Goal: Information Seeking & Learning: Learn about a topic

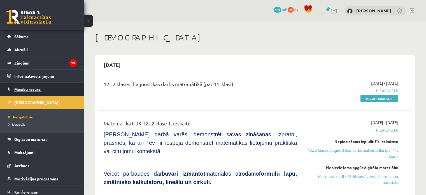
scroll to position [46, 0]
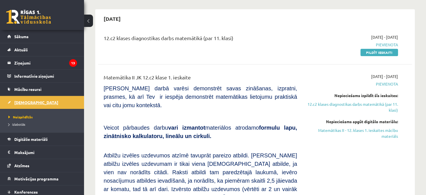
click at [35, 102] on link "[DEMOGRAPHIC_DATA]" at bounding box center [42, 102] width 70 height 13
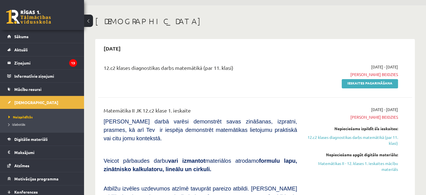
scroll to position [18, 0]
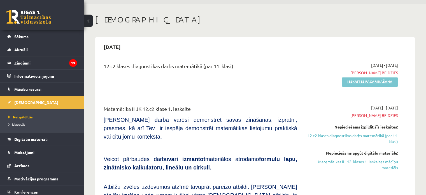
click at [372, 84] on link "Ieskaites pagarināšana" at bounding box center [370, 81] width 56 height 9
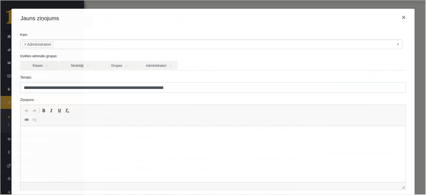
scroll to position [0, 0]
click at [151, 133] on p "**********" at bounding box center [211, 134] width 370 height 6
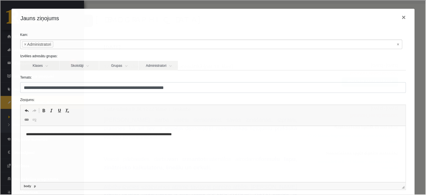
scroll to position [53, 0]
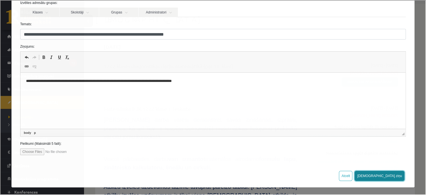
click at [389, 176] on button "[DEMOGRAPHIC_DATA] ziņu" at bounding box center [379, 175] width 50 height 10
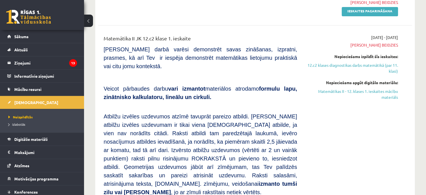
scroll to position [89, 0]
click at [341, 66] on link "12.c2 klases diagnostikas darbs matemātikā (par 11. klasi)" at bounding box center [352, 68] width 92 height 12
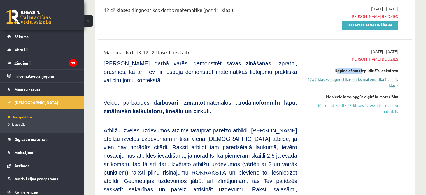
click at [341, 66] on div "[DATE] - [DATE] Termiņš beidzies Nepieciešams izpildīt šīs ieskaites: 12.c2 kla…" at bounding box center [352, 189] width 101 height 282
click at [364, 79] on link "12.c2 klases diagnostikas darbs matemātikā (par 11. klasi)" at bounding box center [352, 82] width 92 height 12
click at [368, 26] on link "Ieskaites pagarināšana" at bounding box center [370, 25] width 56 height 9
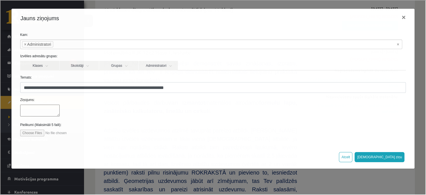
scroll to position [0, 0]
click at [404, 19] on button "×" at bounding box center [403, 17] width 13 height 16
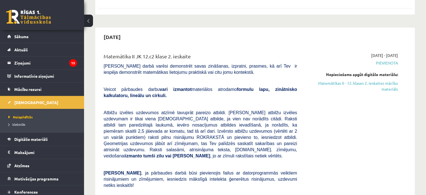
scroll to position [406, 0]
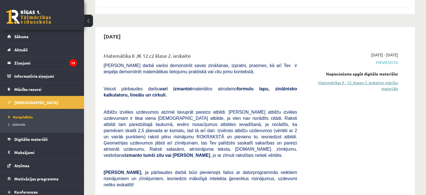
click at [371, 80] on link "Matemātikas II - 12. klases 2. ieskaites mācību materiāls" at bounding box center [352, 86] width 92 height 12
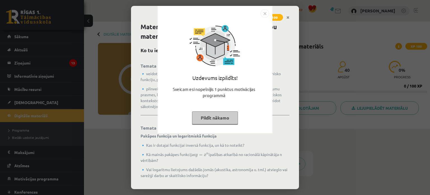
click at [265, 15] on img "Close" at bounding box center [265, 13] width 8 height 8
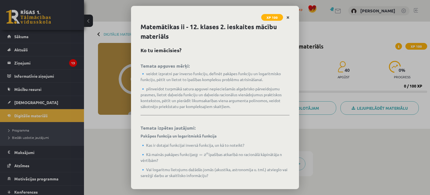
click at [288, 18] on icon "Close" at bounding box center [288, 18] width 3 height 4
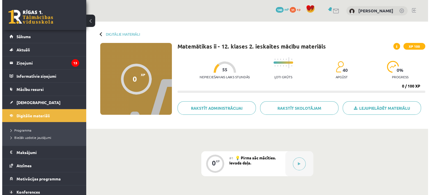
scroll to position [62, 0]
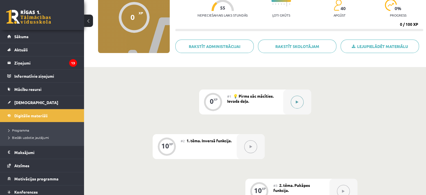
click at [295, 98] on button at bounding box center [297, 102] width 13 height 13
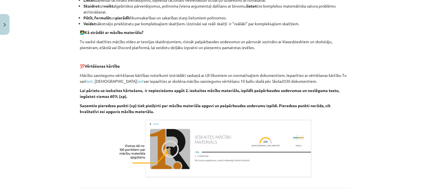
scroll to position [366, 0]
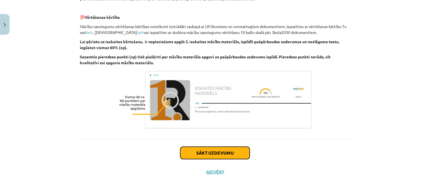
click at [239, 151] on button "Sākt uzdevumu" at bounding box center [215, 153] width 70 height 12
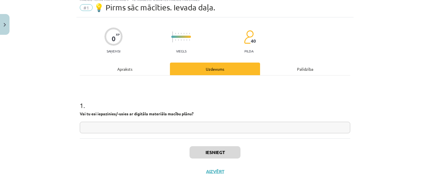
scroll to position [14, 0]
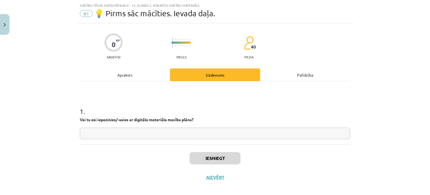
click at [137, 135] on input "text" at bounding box center [215, 133] width 271 height 11
type input "**"
click at [220, 157] on button "Iesniegt" at bounding box center [215, 158] width 51 height 12
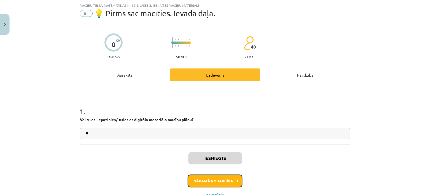
click at [220, 176] on button "Nākamā nodarbība" at bounding box center [215, 180] width 55 height 13
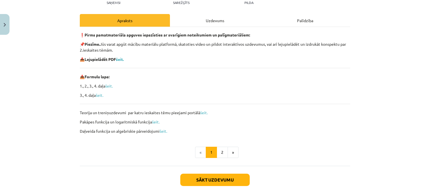
scroll to position [71, 0]
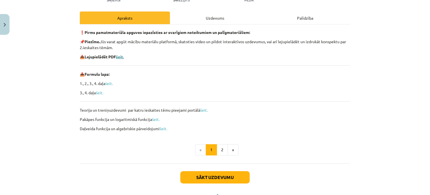
click at [120, 56] on b "šeit." at bounding box center [120, 56] width 8 height 5
click at [220, 147] on button "2" at bounding box center [222, 149] width 11 height 11
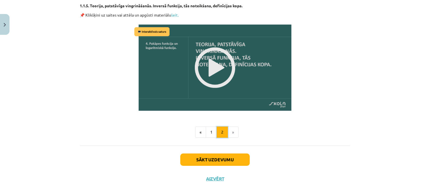
scroll to position [707, 0]
click at [222, 161] on button "Sākt uzdevumu" at bounding box center [215, 159] width 70 height 12
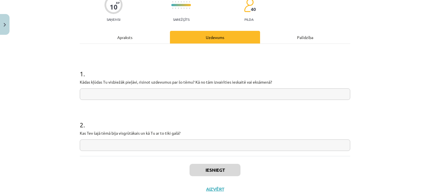
scroll to position [69, 0]
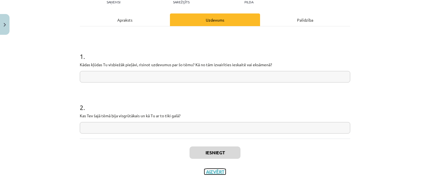
click at [210, 172] on button "Aizvērt" at bounding box center [215, 172] width 21 height 6
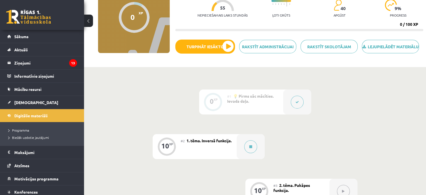
click at [291, 108] on button at bounding box center [297, 102] width 13 height 13
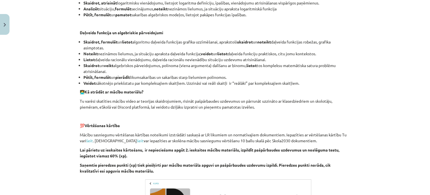
scroll to position [383, 0]
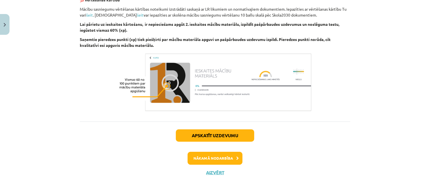
click at [225, 144] on div "Apskatīt uzdevumu Nākamā nodarbība Aizvērt" at bounding box center [215, 149] width 271 height 57
click at [226, 132] on button "Apskatīt uzdevumu" at bounding box center [215, 135] width 78 height 12
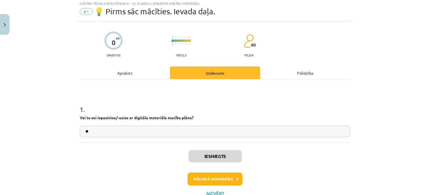
scroll to position [14, 0]
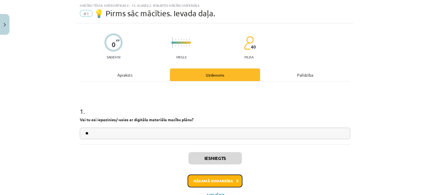
click at [217, 179] on button "Nākamā nodarbība" at bounding box center [215, 180] width 55 height 13
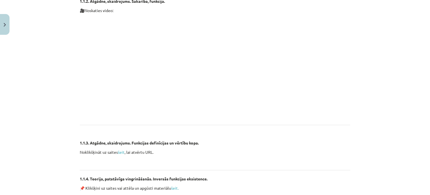
scroll to position [413, 0]
click at [120, 151] on link "šeit" at bounding box center [121, 150] width 7 height 5
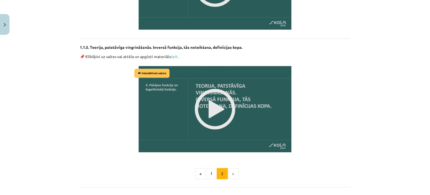
scroll to position [666, 0]
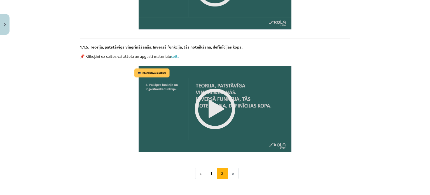
click at [217, 104] on img at bounding box center [215, 108] width 164 height 92
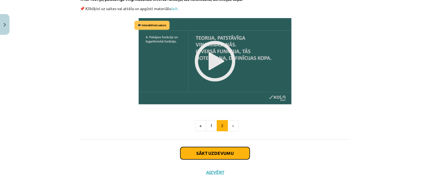
click at [221, 152] on button "Sākt uzdevumu" at bounding box center [215, 153] width 70 height 12
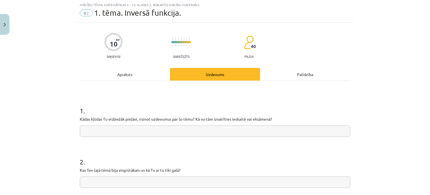
scroll to position [14, 0]
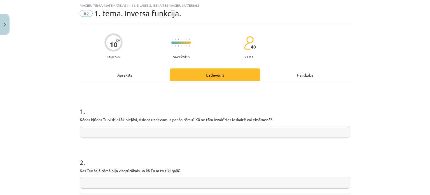
click at [187, 129] on input "text" at bounding box center [215, 131] width 271 height 11
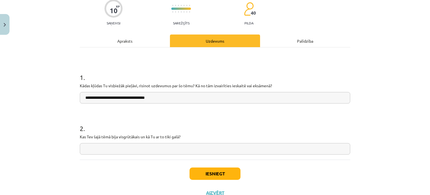
scroll to position [48, 0]
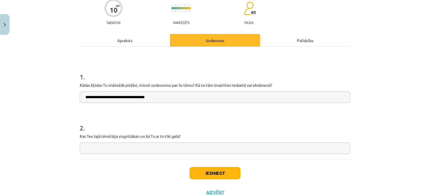
type input "**********"
click at [178, 150] on input "text" at bounding box center [215, 147] width 271 height 11
type input "**********"
click at [224, 174] on button "Iesniegt" at bounding box center [215, 173] width 51 height 12
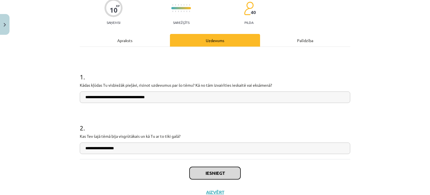
scroll to position [69, 0]
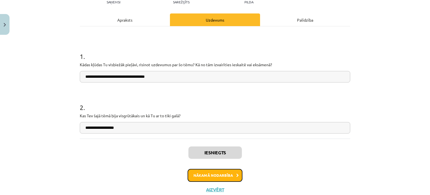
click at [210, 177] on button "Nākamā nodarbība" at bounding box center [215, 175] width 55 height 13
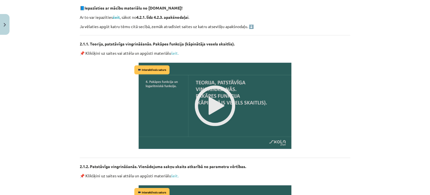
scroll to position [189, 0]
click at [174, 51] on link "šeit." at bounding box center [175, 53] width 8 height 5
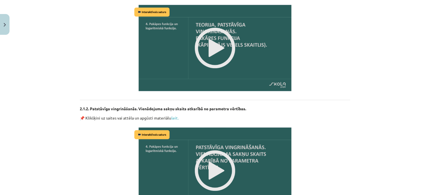
scroll to position [247, 0]
click at [172, 117] on link "šeit." at bounding box center [175, 117] width 8 height 5
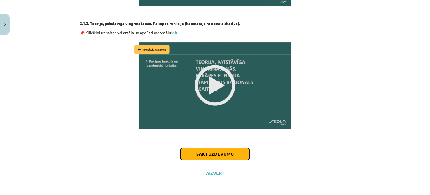
click at [199, 154] on button "Sākt uzdevumu" at bounding box center [215, 154] width 70 height 12
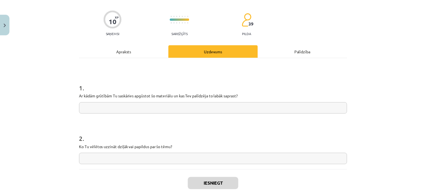
scroll to position [38, 0]
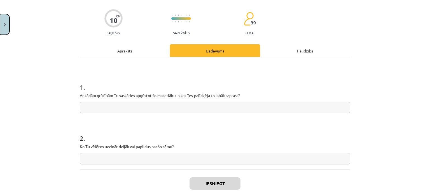
click at [6, 28] on button "Close" at bounding box center [5, 24] width 10 height 21
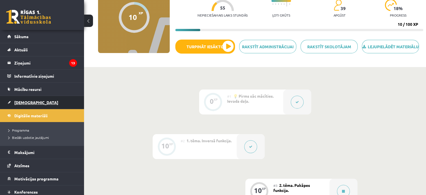
click at [27, 99] on link "[DEMOGRAPHIC_DATA]" at bounding box center [42, 102] width 70 height 13
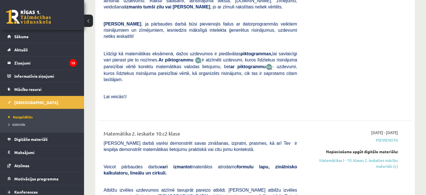
scroll to position [807, 0]
click at [368, 157] on link "Matemātikas I - 10. klases 2. ieskaites mācību materiāls (c)" at bounding box center [352, 163] width 92 height 12
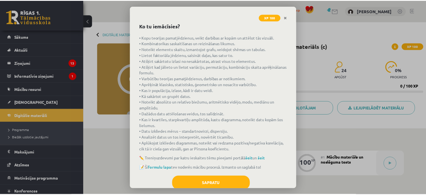
scroll to position [39, 0]
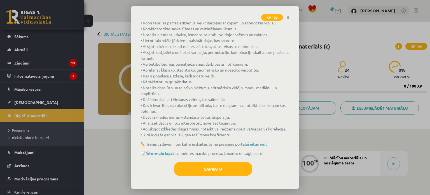
click at [206, 177] on div "Sapratu" at bounding box center [215, 171] width 149 height 18
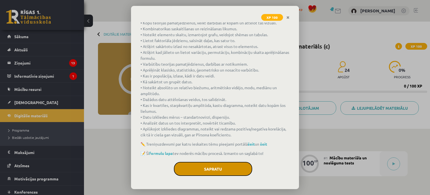
click at [207, 169] on button "Sapratu" at bounding box center [213, 169] width 78 height 14
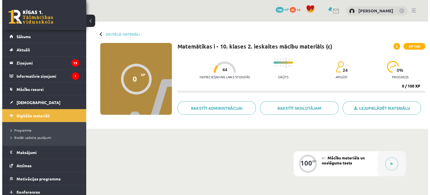
scroll to position [79, 0]
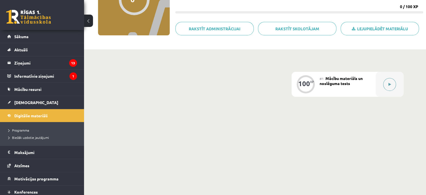
click at [386, 87] on button at bounding box center [389, 84] width 13 height 13
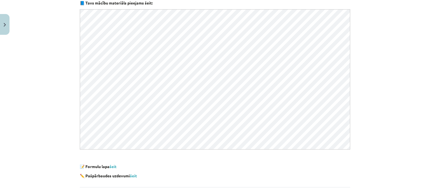
scroll to position [155, 0]
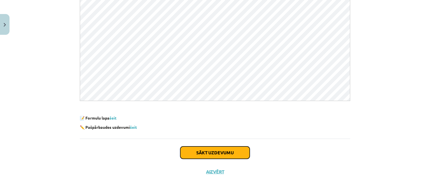
click at [203, 148] on button "Sākt uzdevumu" at bounding box center [215, 152] width 70 height 12
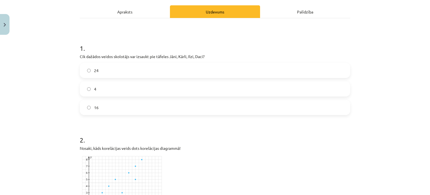
scroll to position [78, 0]
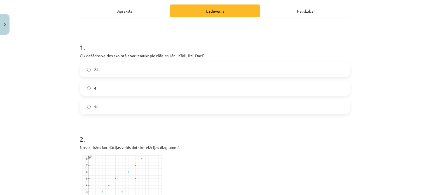
click at [128, 74] on label "24" at bounding box center [215, 69] width 270 height 14
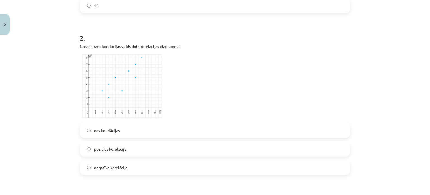
scroll to position [180, 0]
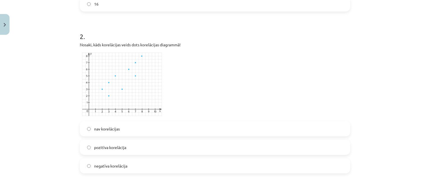
click at [137, 150] on label "pozitīva korelācija" at bounding box center [215, 147] width 270 height 14
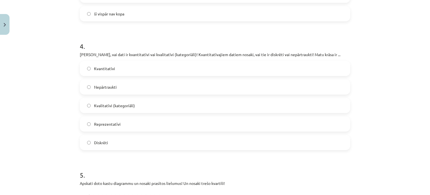
scroll to position [447, 0]
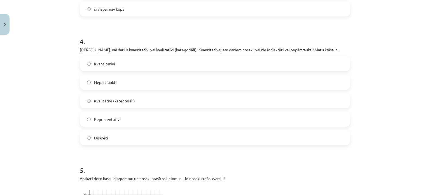
click at [163, 58] on label "Kvantitatīvi" at bounding box center [215, 64] width 270 height 14
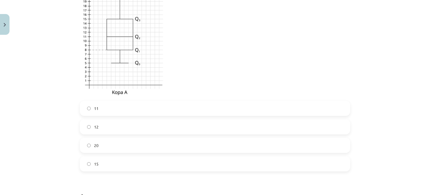
scroll to position [658, 0]
click at [97, 170] on div "15" at bounding box center [215, 163] width 271 height 15
click at [105, 160] on label "15" at bounding box center [215, 163] width 270 height 14
click at [150, 115] on div "11 12 20 15" at bounding box center [215, 135] width 271 height 71
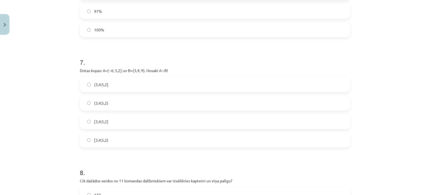
scroll to position [908, 0]
click at [130, 99] on label "(3,4;5,2)" at bounding box center [215, 102] width 270 height 14
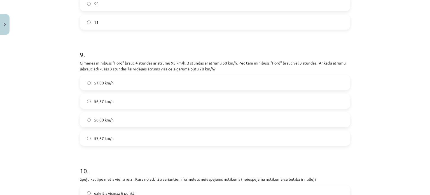
scroll to position [1136, 0]
